Goal: Task Accomplishment & Management: Use online tool/utility

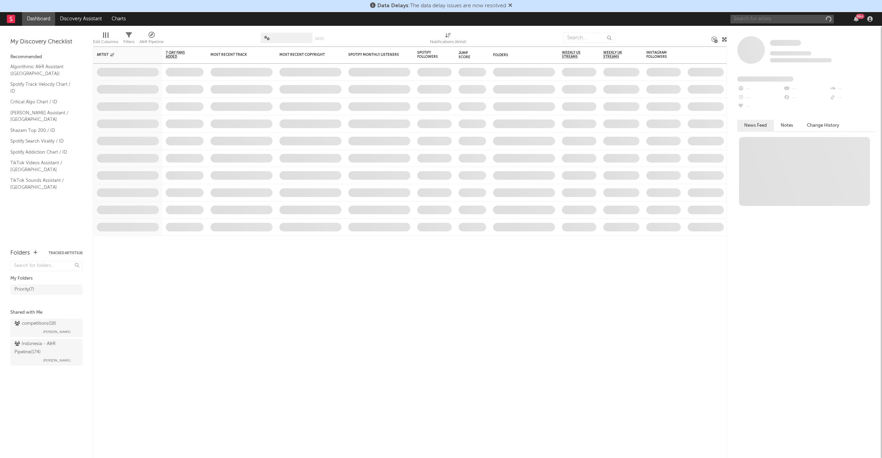
click at [759, 21] on input "text" at bounding box center [782, 19] width 103 height 9
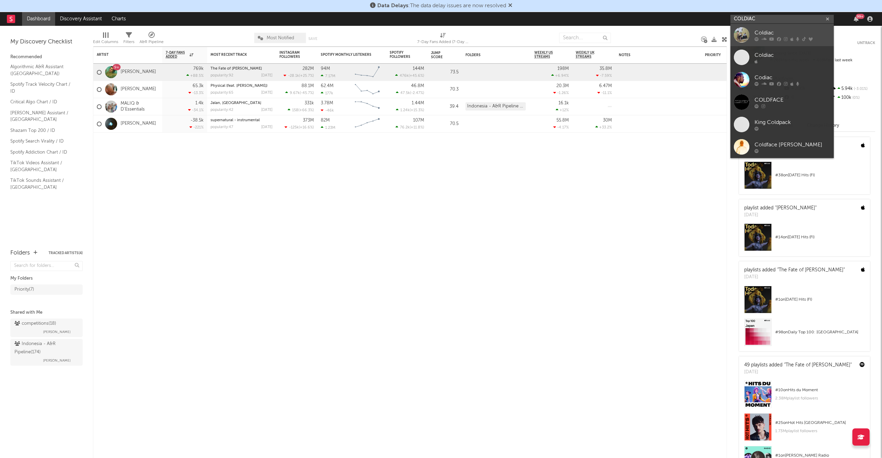
type input "COLDIAC"
click at [762, 33] on div "Coldiac" at bounding box center [793, 33] width 76 height 8
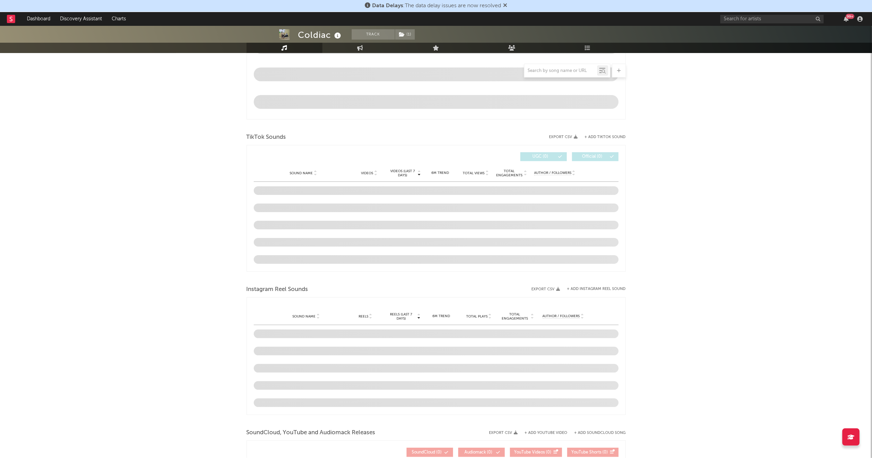
scroll to position [394, 0]
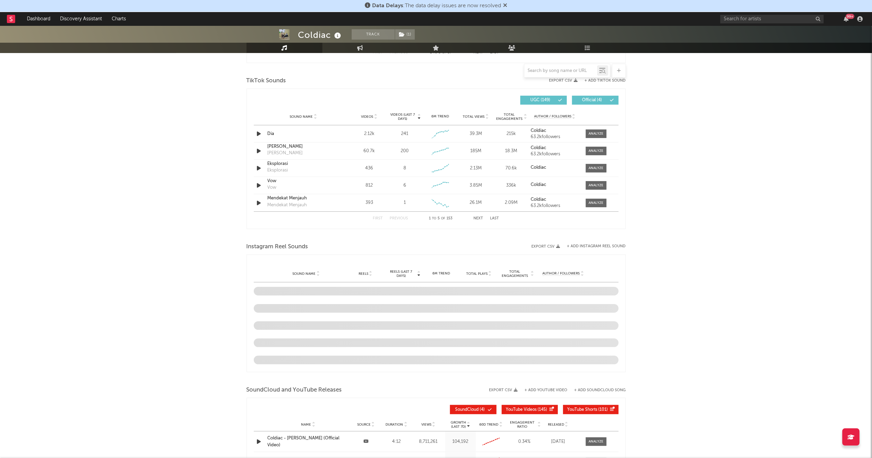
select select "6m"
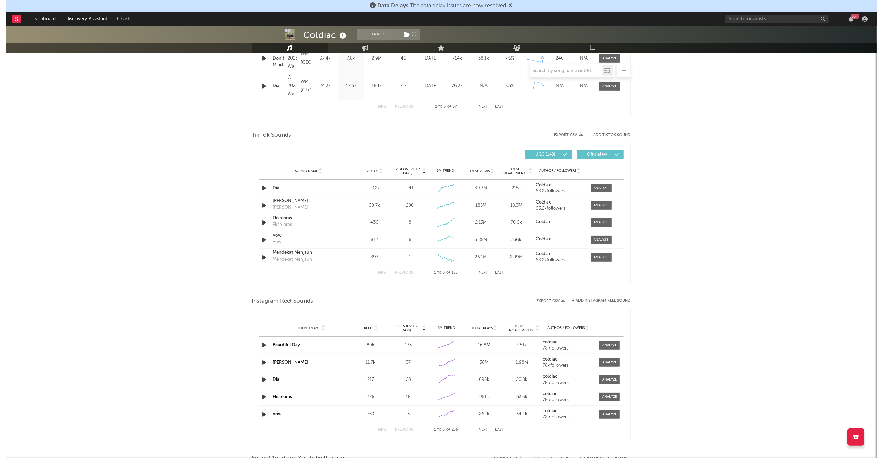
scroll to position [449, 0]
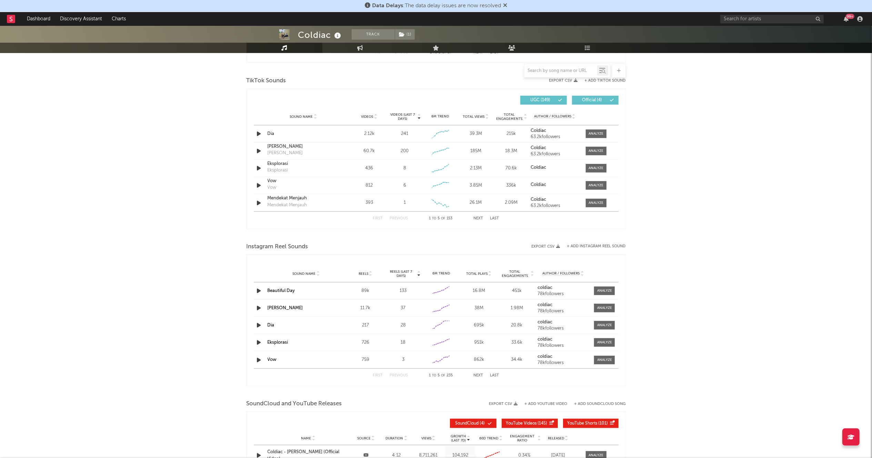
click at [482, 218] on button "Next" at bounding box center [479, 219] width 10 height 4
click at [399, 217] on button "Previous" at bounding box center [399, 219] width 18 height 4
click at [601, 80] on button "+ Add TikTok Sound" at bounding box center [605, 81] width 41 height 4
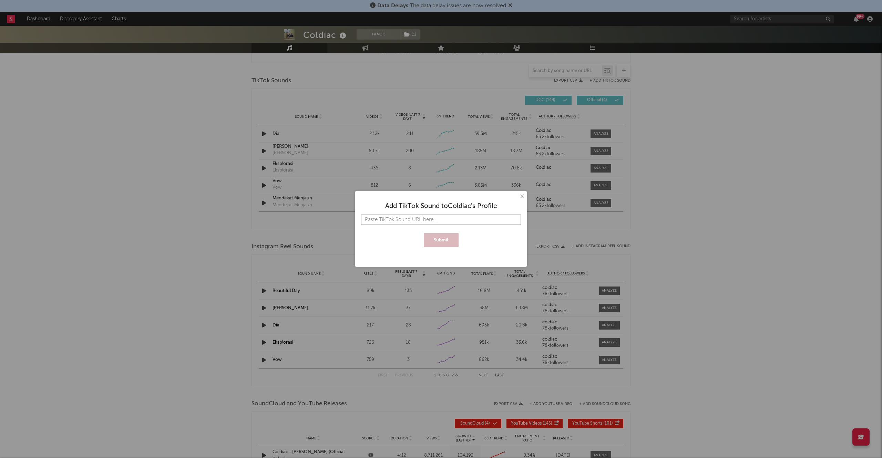
paste input "[URL][DOMAIN_NAME]"
type input "[URL][DOMAIN_NAME]"
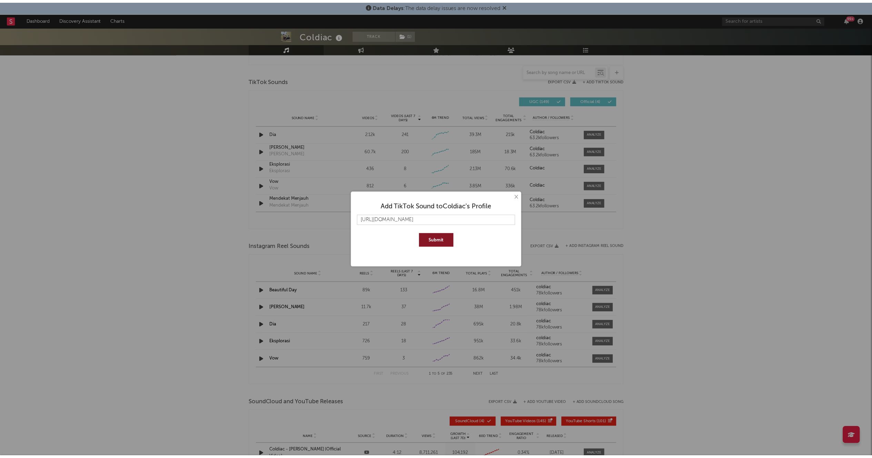
scroll to position [0, 0]
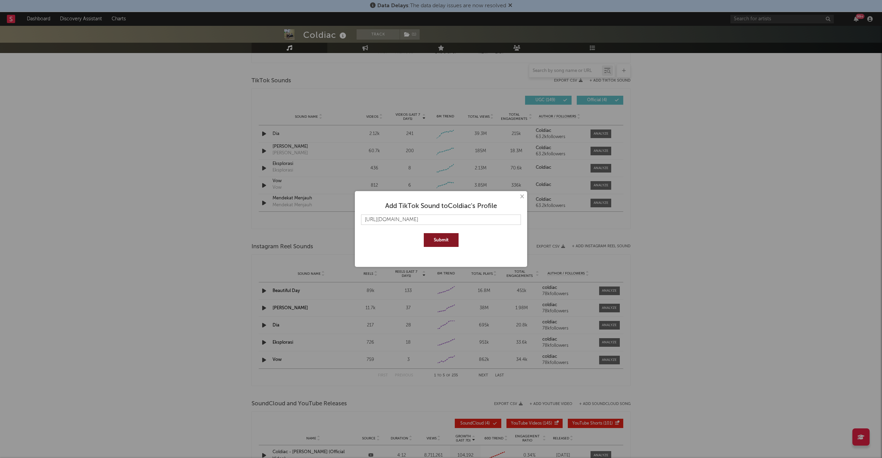
click at [453, 241] on button "Submit" at bounding box center [441, 240] width 35 height 14
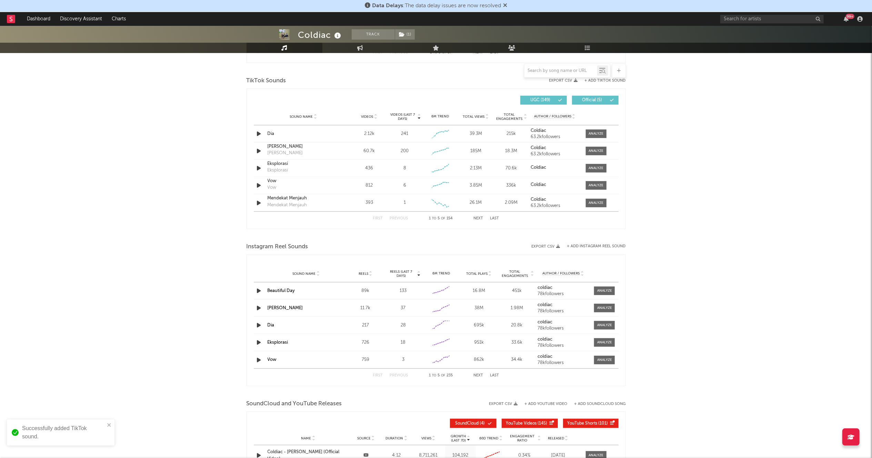
click at [481, 221] on button "Next" at bounding box center [479, 219] width 10 height 4
click at [409, 221] on div "First Previous 6 to 10 of 154 Next Last" at bounding box center [436, 218] width 126 height 13
click at [556, 96] on button "UGC ( 149 )" at bounding box center [543, 100] width 47 height 9
click at [599, 206] on span at bounding box center [596, 203] width 21 height 9
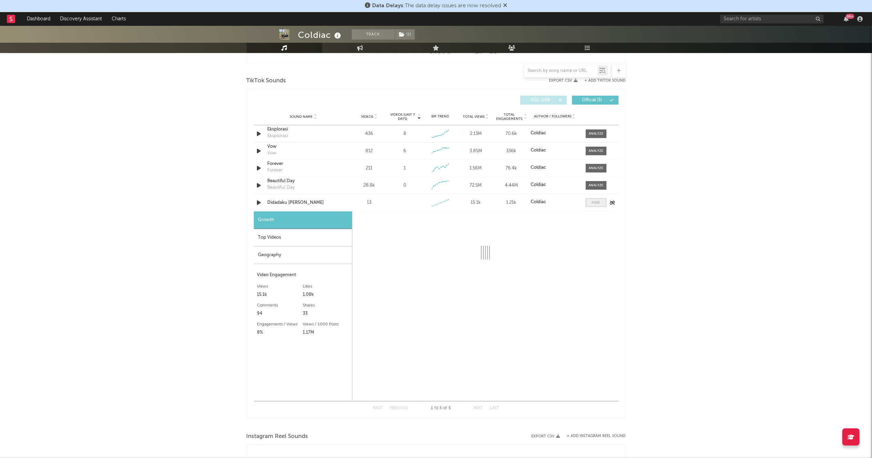
select select "1w"
